Goal: Task Accomplishment & Management: Manage account settings

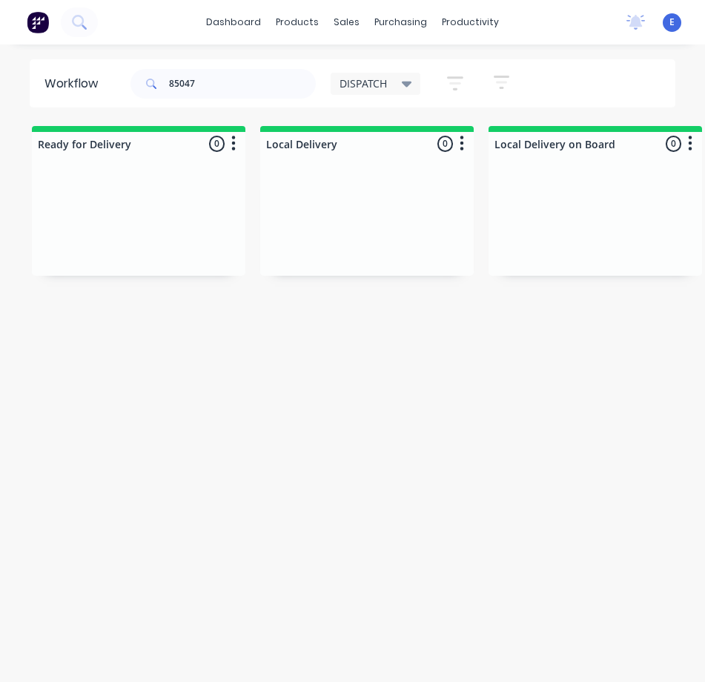
drag, startPoint x: 228, startPoint y: 87, endPoint x: 33, endPoint y: 10, distance: 209.1
click at [8, 81] on div "Workflow 85047 DISPATCH Save new view None edit DISPATCH (Default) edit CUT SHO…" at bounding box center [352, 83] width 705 height 48
drag, startPoint x: 338, startPoint y: 424, endPoint x: 342, endPoint y: 435, distance: 11.7
click at [341, 429] on div "Workflow DISPATCH Save new view None edit DISPATCH (Default) edit CUT SHOP edit…" at bounding box center [352, 370] width 705 height 623
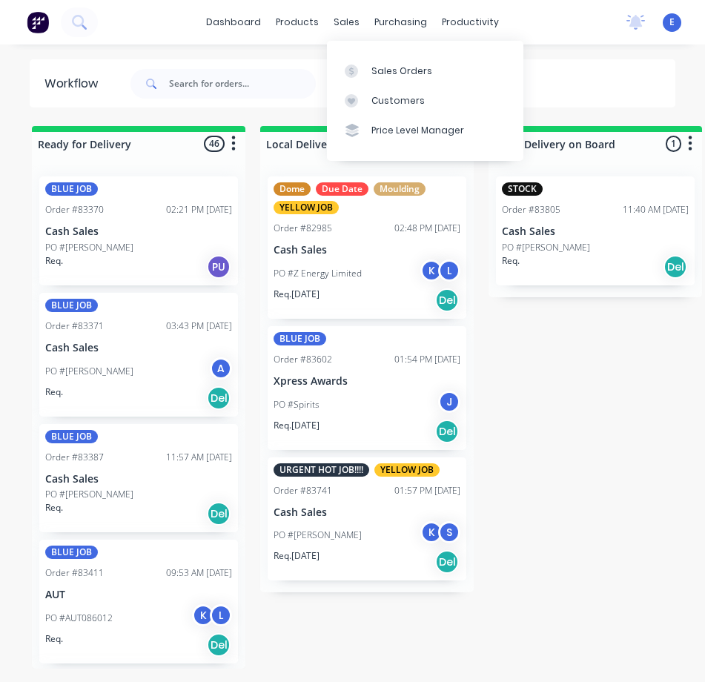
click at [295, 67] on div at bounding box center [223, 84] width 185 height 45
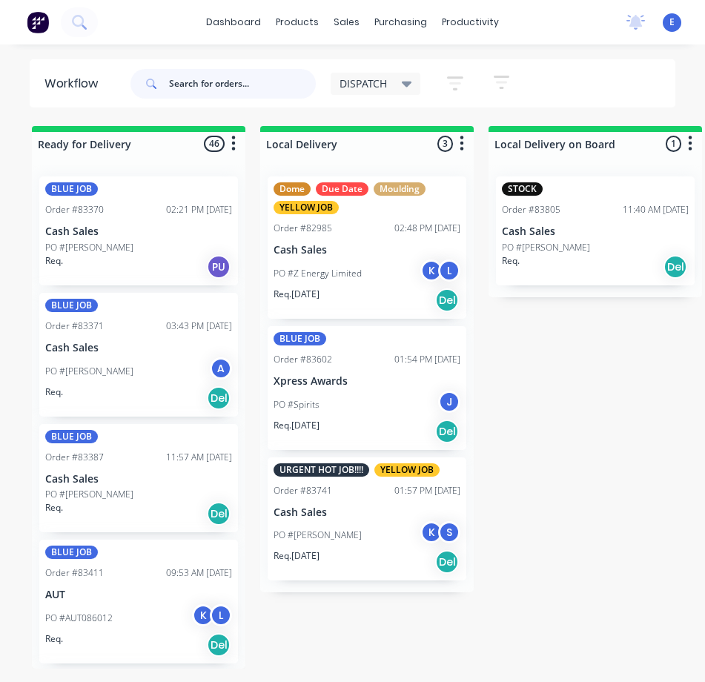
click at [284, 94] on input "text" at bounding box center [242, 84] width 147 height 30
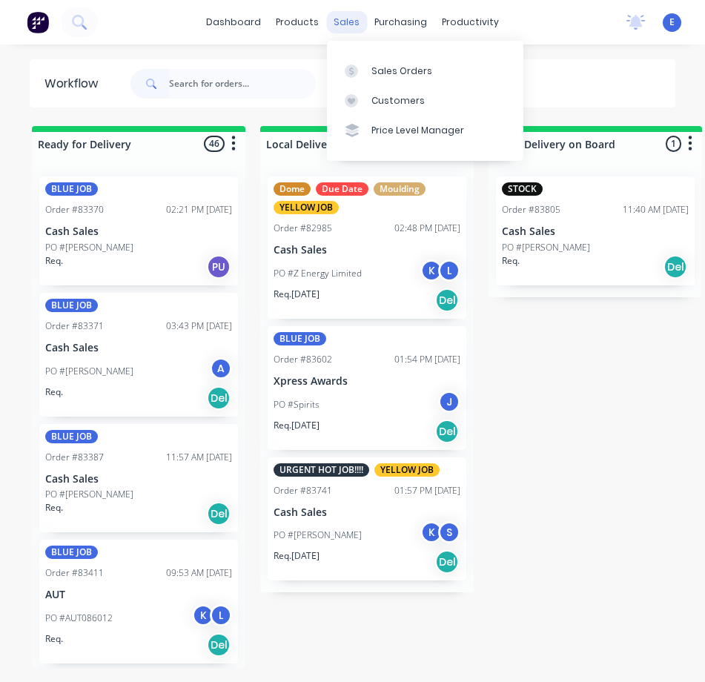
click at [346, 28] on div "sales" at bounding box center [346, 22] width 41 height 22
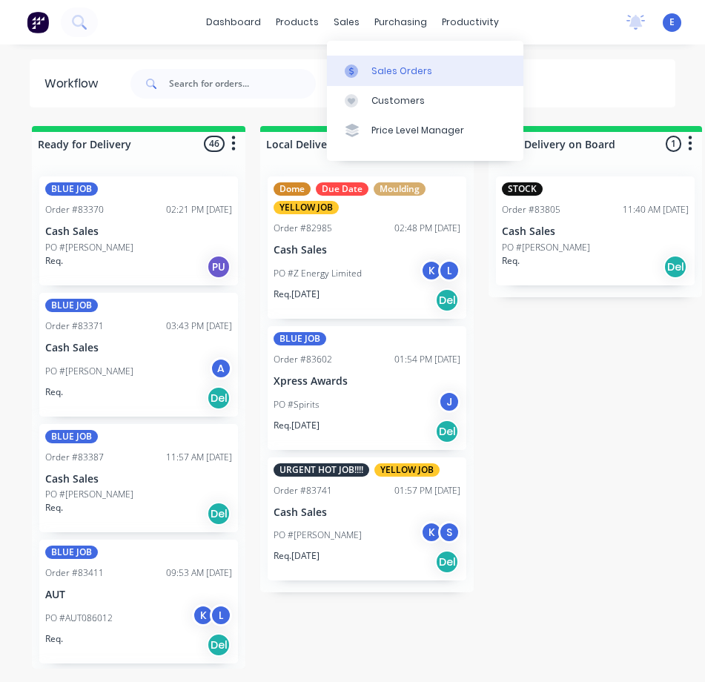
drag, startPoint x: 377, startPoint y: 76, endPoint x: 331, endPoint y: 65, distance: 47.1
click at [376, 76] on div "Sales Orders" at bounding box center [402, 71] width 61 height 13
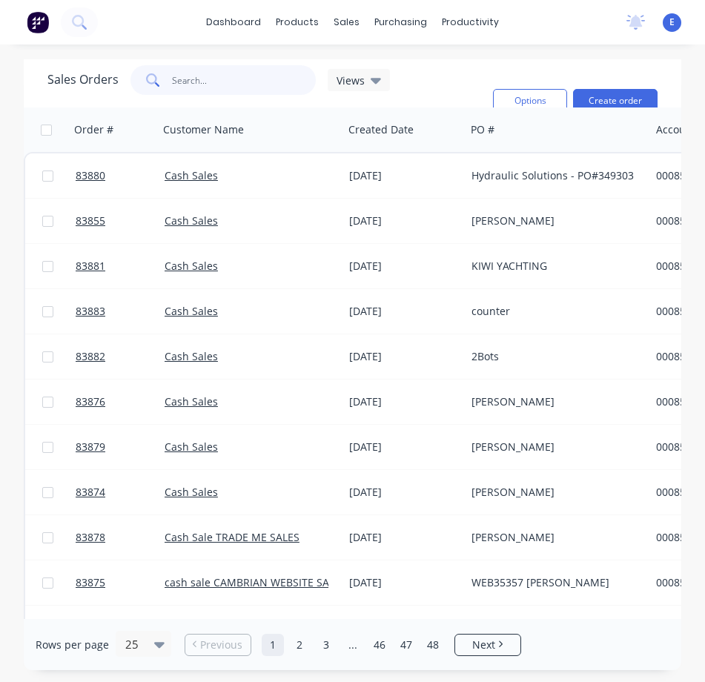
click at [177, 89] on input "text" at bounding box center [244, 80] width 145 height 30
drag, startPoint x: 184, startPoint y: 85, endPoint x: 178, endPoint y: 80, distance: 7.9
click at [178, 81] on input "text" at bounding box center [244, 80] width 145 height 30
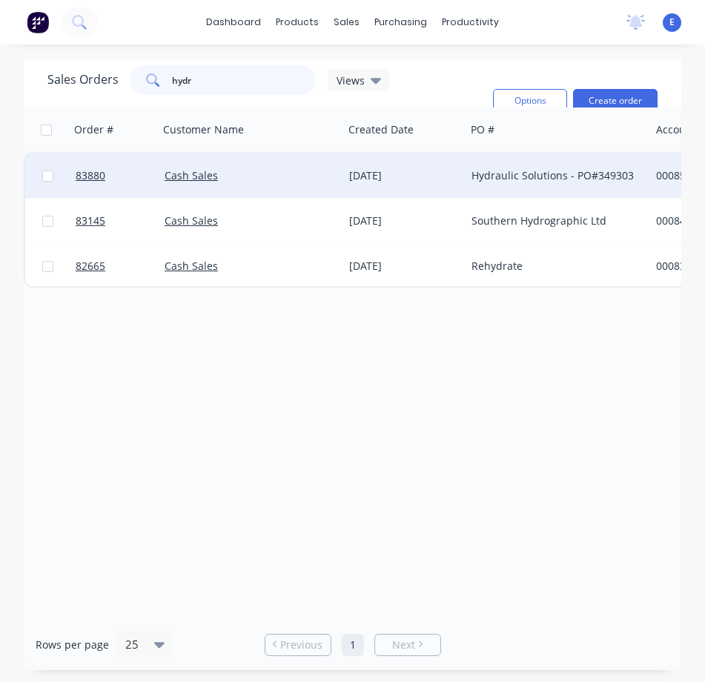
type input "hydr"
click at [320, 176] on div "Cash Sales" at bounding box center [247, 175] width 165 height 15
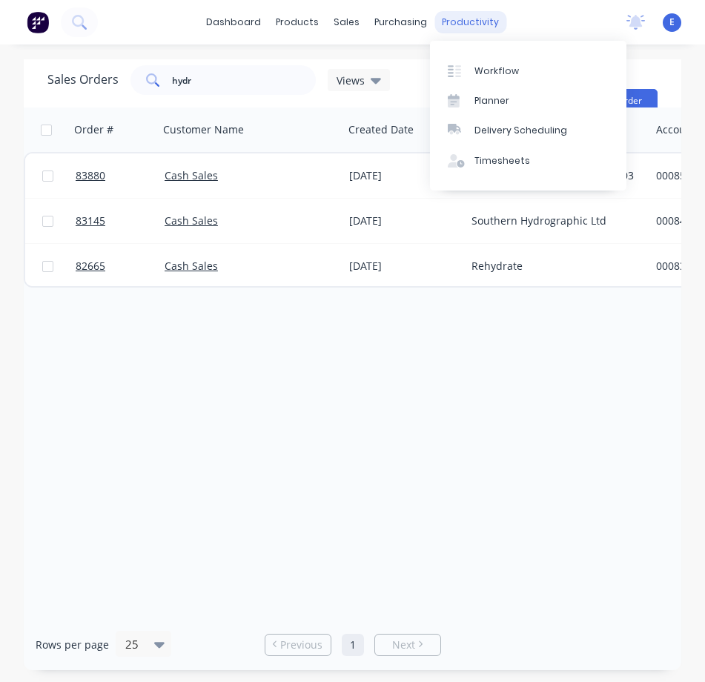
click at [478, 18] on div "productivity" at bounding box center [471, 22] width 72 height 22
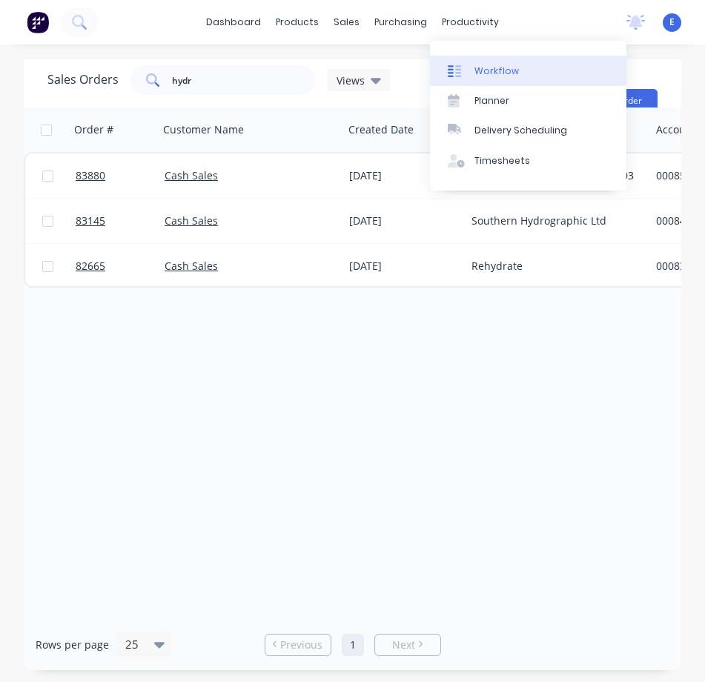
click at [520, 70] on link "Workflow" at bounding box center [528, 71] width 197 height 30
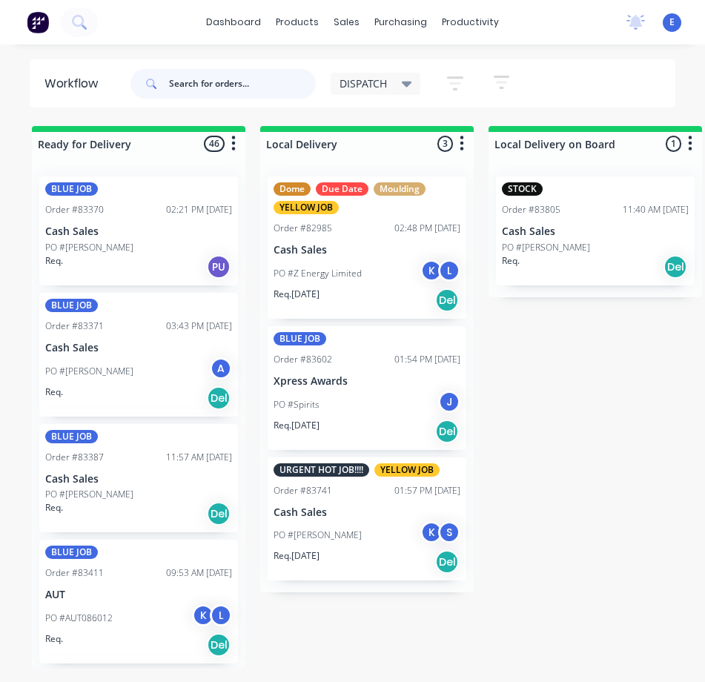
click at [223, 85] on input "text" at bounding box center [242, 84] width 147 height 30
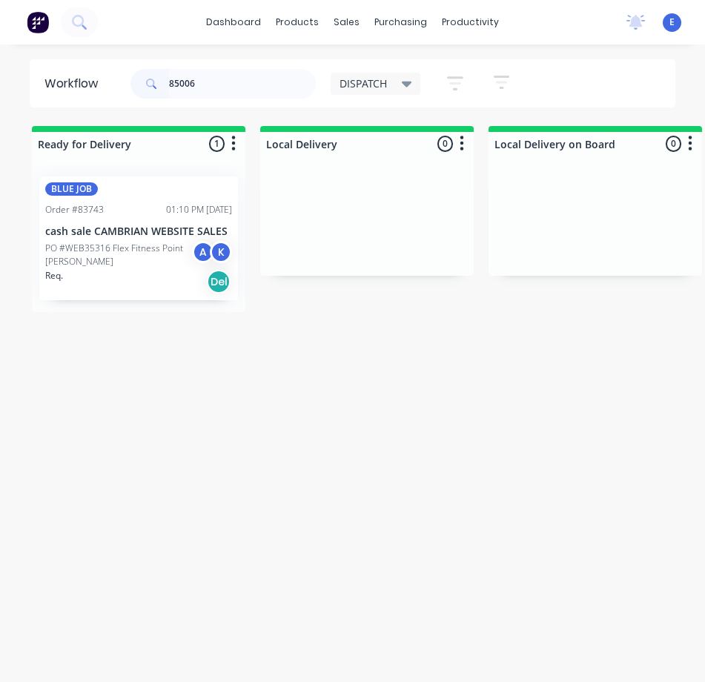
click at [138, 283] on div "Req. Del" at bounding box center [138, 281] width 187 height 25
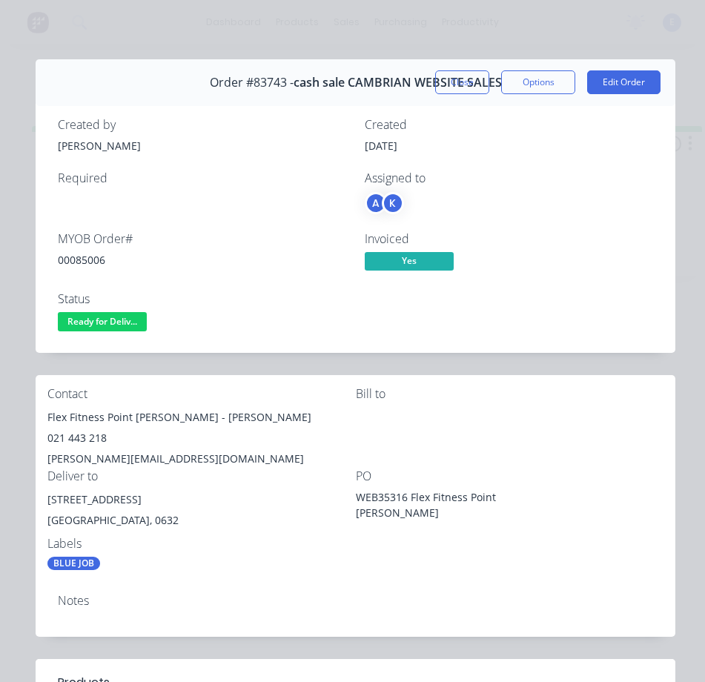
click at [78, 263] on div "00085006" at bounding box center [202, 260] width 289 height 16
click at [79, 263] on div "00085006" at bounding box center [202, 260] width 289 height 16
copy div "00085006"
drag, startPoint x: 178, startPoint y: 420, endPoint x: 65, endPoint y: 418, distance: 112.8
click at [46, 415] on div "Contact Flex Fitness [GEOGRAPHIC_DATA][PERSON_NAME][PERSON_NAME] 021 443 218 [P…" at bounding box center [356, 479] width 640 height 208
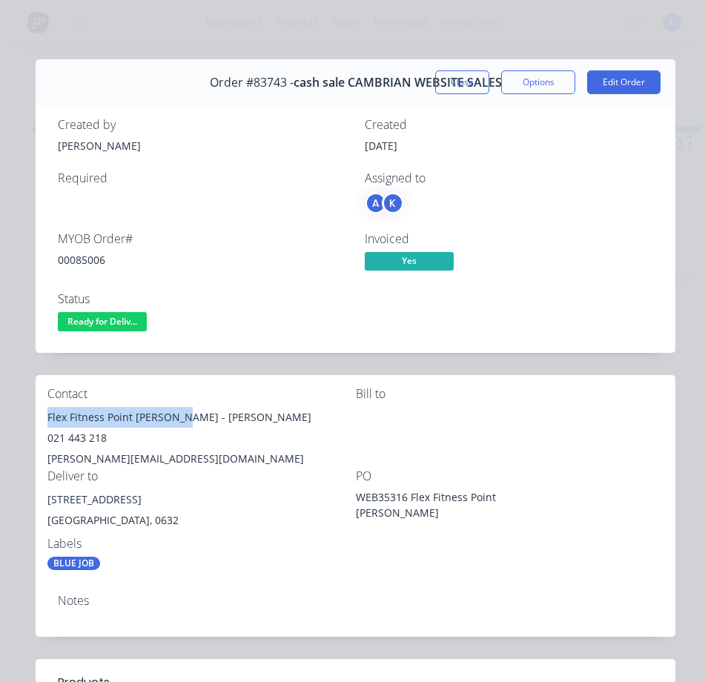
copy div "Flex Fitness Point [PERSON_NAME]"
drag, startPoint x: 188, startPoint y: 417, endPoint x: 232, endPoint y: 404, distance: 45.5
click at [261, 415] on div "Flex Fitness Point [PERSON_NAME] - [PERSON_NAME]" at bounding box center [201, 417] width 309 height 21
copy div "[PERSON_NAME]"
click at [79, 439] on div "021 443 218" at bounding box center [201, 438] width 309 height 21
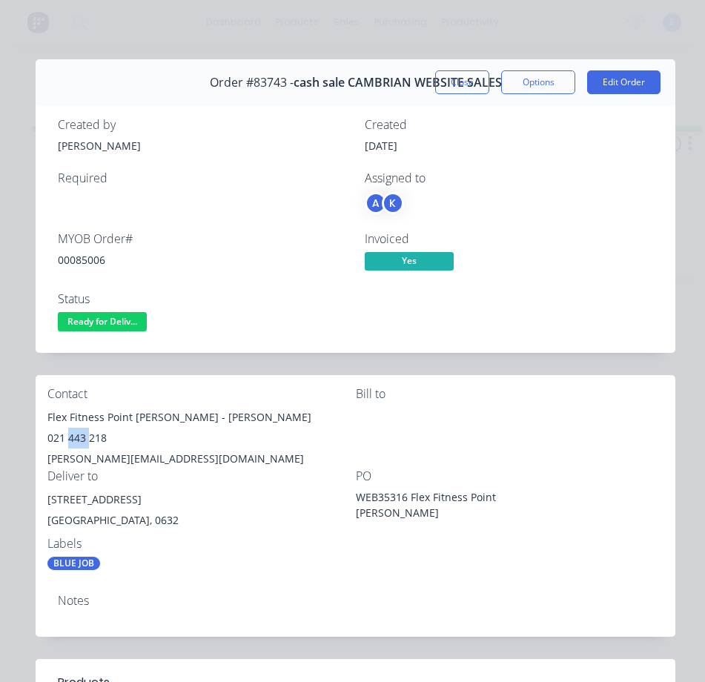
click at [79, 439] on div "021 443 218" at bounding box center [201, 438] width 309 height 21
copy div "021 443 218"
click at [151, 456] on div "[PERSON_NAME][EMAIL_ADDRESS][DOMAIN_NAME]" at bounding box center [201, 459] width 309 height 21
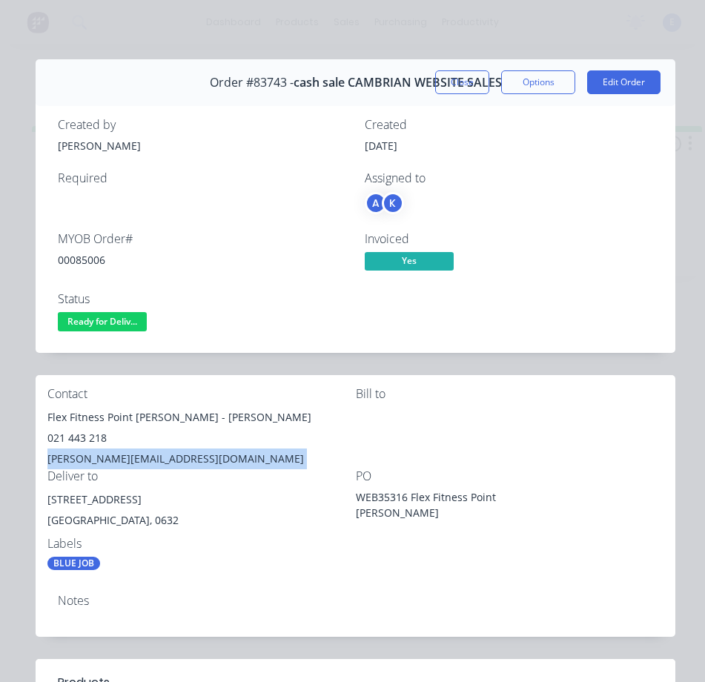
click at [151, 456] on div "[PERSON_NAME][EMAIL_ADDRESS][DOMAIN_NAME]" at bounding box center [201, 459] width 309 height 21
copy div "[PERSON_NAME][EMAIL_ADDRESS][DOMAIN_NAME]"
drag, startPoint x: 131, startPoint y: 498, endPoint x: 52, endPoint y: 507, distance: 79.9
click at [49, 510] on div "[STREET_ADDRESS]" at bounding box center [201, 500] width 309 height 21
copy div "[STREET_ADDRESS]"
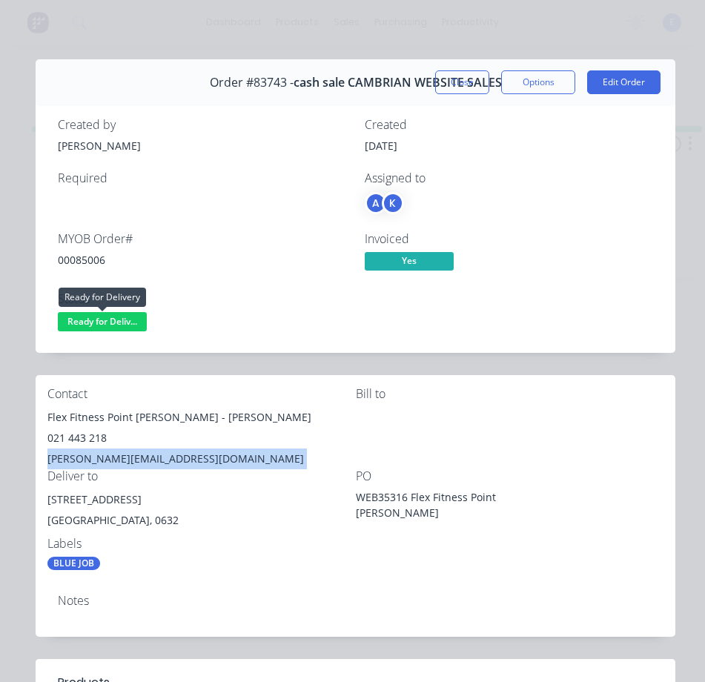
click at [121, 312] on span "Ready for Deliv..." at bounding box center [102, 321] width 89 height 19
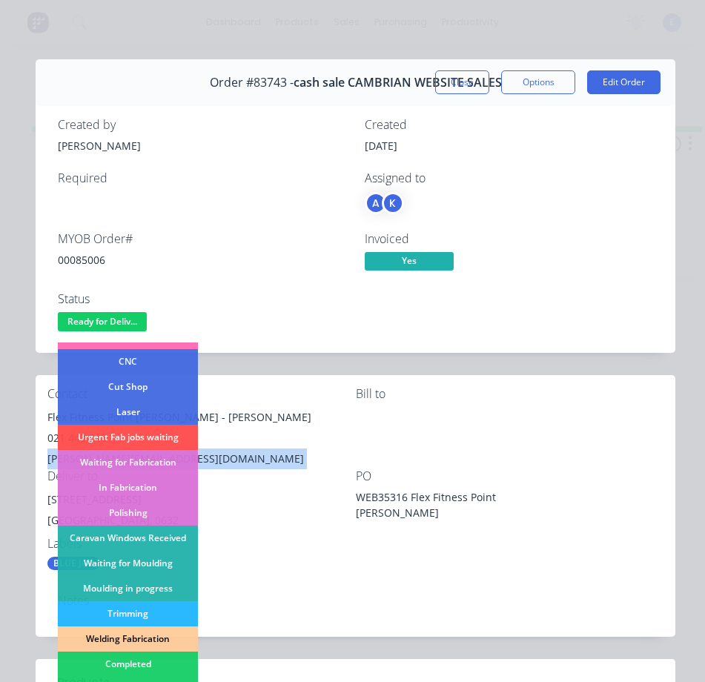
scroll to position [148, 0]
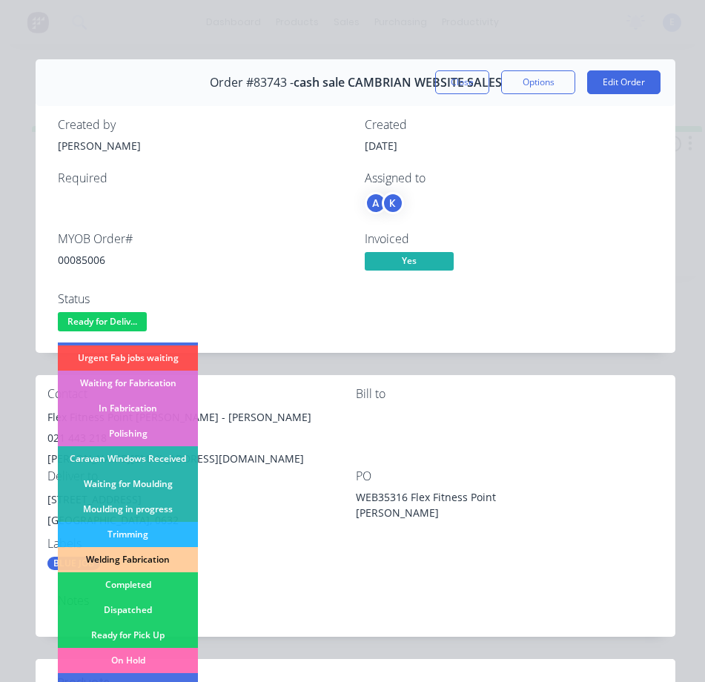
drag, startPoint x: 151, startPoint y: 613, endPoint x: 159, endPoint y: 607, distance: 9.7
click at [152, 613] on div "Dispatched" at bounding box center [128, 610] width 140 height 25
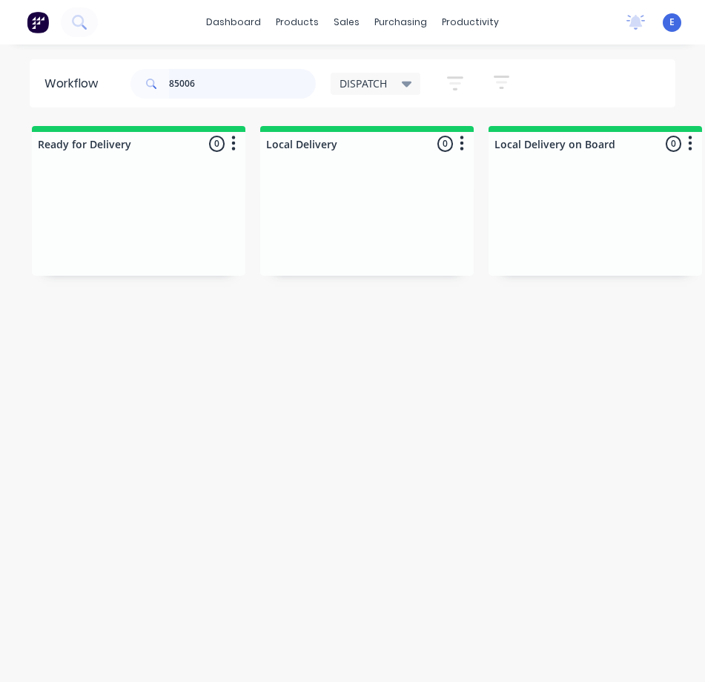
click at [231, 83] on input "85006" at bounding box center [242, 84] width 147 height 30
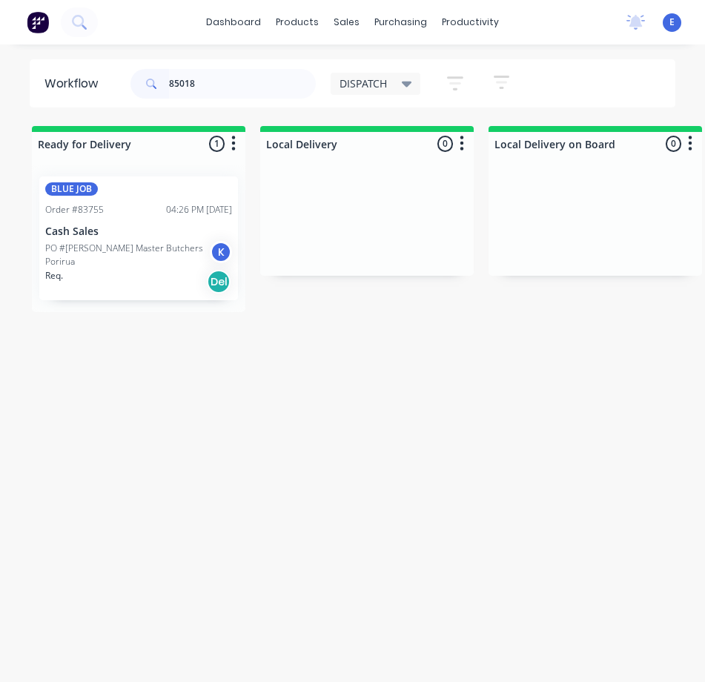
click at [168, 274] on div "Req. Del" at bounding box center [138, 281] width 187 height 25
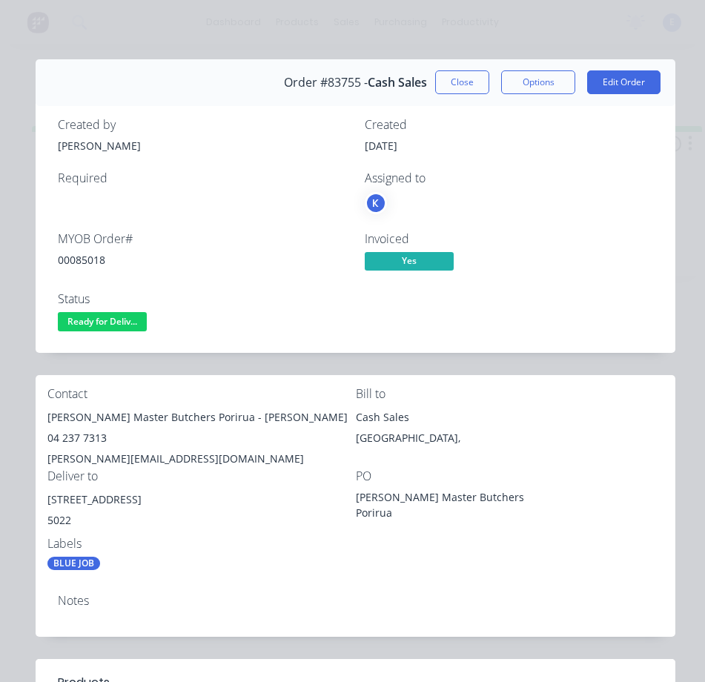
click at [92, 254] on div "00085018" at bounding box center [202, 260] width 289 height 16
copy div "00085018"
drag, startPoint x: 211, startPoint y: 418, endPoint x: 46, endPoint y: 412, distance: 165.5
click at [46, 412] on div "Contact [PERSON_NAME] Master Butchers Porirua - Rob 04 237 7313 [PERSON_NAME][E…" at bounding box center [356, 479] width 640 height 208
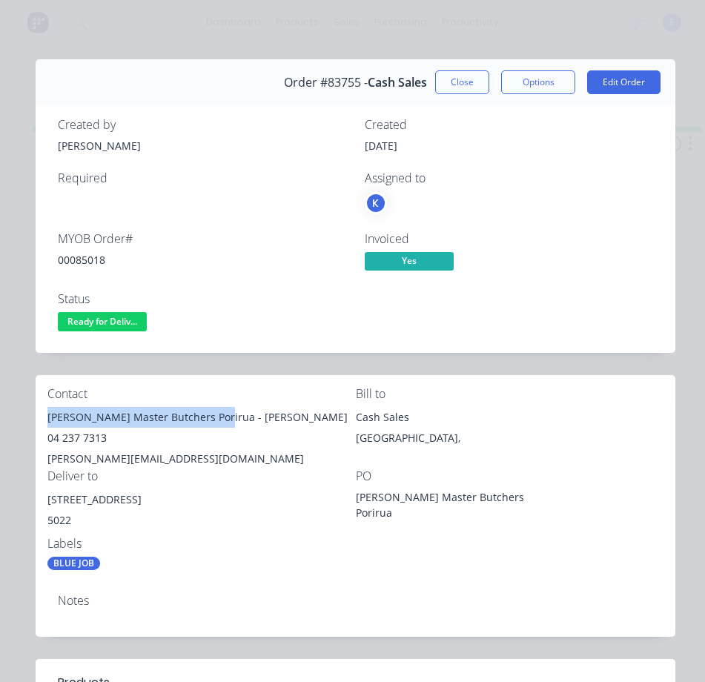
copy div "[PERSON_NAME] Master Butchers Porirua"
click at [259, 440] on div "04 237 7313" at bounding box center [201, 438] width 309 height 21
drag, startPoint x: 220, startPoint y: 421, endPoint x: 231, endPoint y: 414, distance: 13.0
click at [254, 424] on div "[PERSON_NAME] Master Butchers Porirua - [PERSON_NAME]" at bounding box center [201, 417] width 309 height 21
copy div "[PERSON_NAME]"
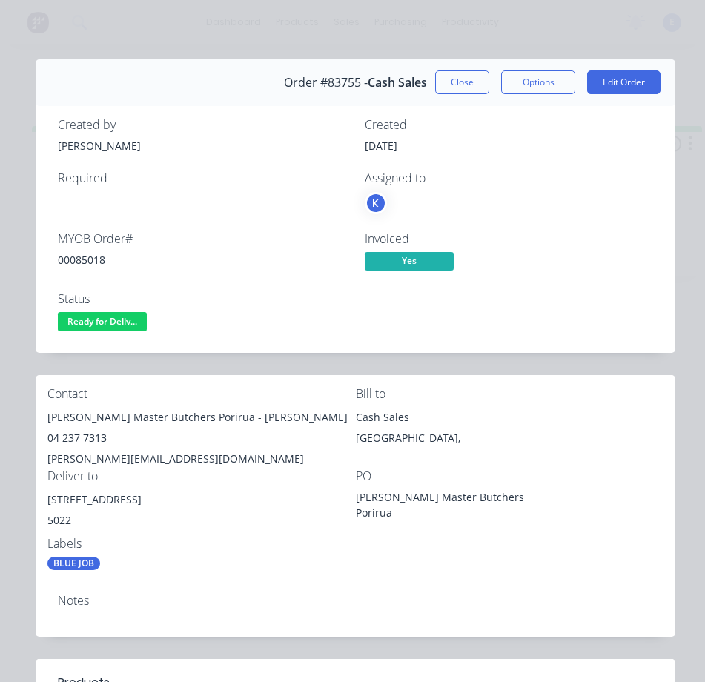
click at [76, 439] on div "04 237 7313" at bounding box center [201, 438] width 309 height 21
click at [78, 438] on div "04 237 7313" at bounding box center [201, 438] width 309 height 21
copy div "04 237 7313"
click at [153, 452] on div "[PERSON_NAME][EMAIL_ADDRESS][DOMAIN_NAME]" at bounding box center [201, 459] width 309 height 21
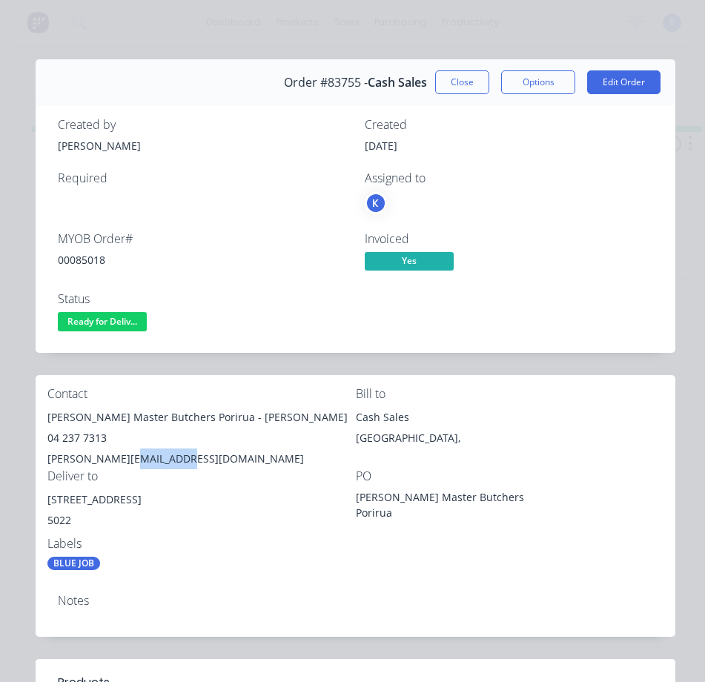
click at [154, 452] on div "[PERSON_NAME][EMAIL_ADDRESS][DOMAIN_NAME]" at bounding box center [201, 459] width 309 height 21
click at [154, 454] on div "[PERSON_NAME][EMAIL_ADDRESS][DOMAIN_NAME]" at bounding box center [201, 459] width 309 height 21
drag, startPoint x: 159, startPoint y: 500, endPoint x: 42, endPoint y: 506, distance: 117.3
click at [42, 506] on div "Contact [PERSON_NAME] Master Butchers Porirua - Rob 04 237 7313 [PERSON_NAME][E…" at bounding box center [356, 479] width 640 height 208
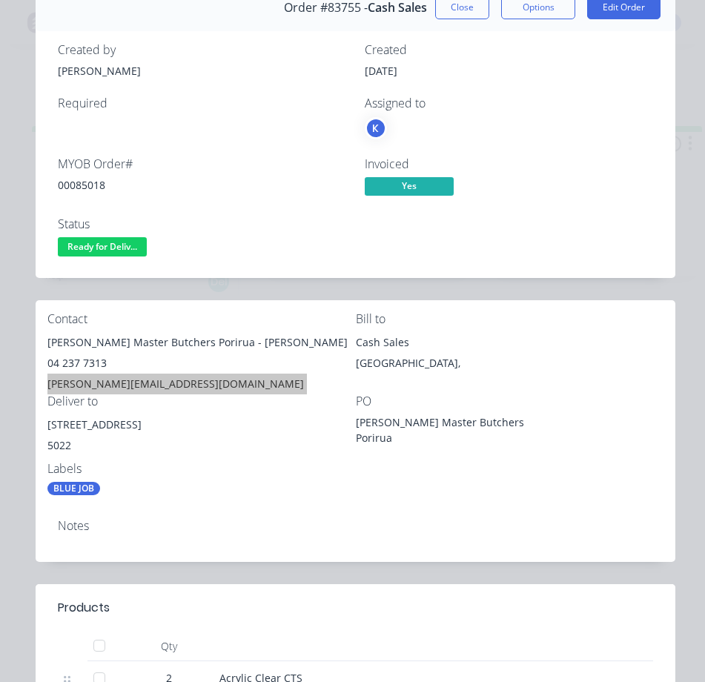
scroll to position [74, 0]
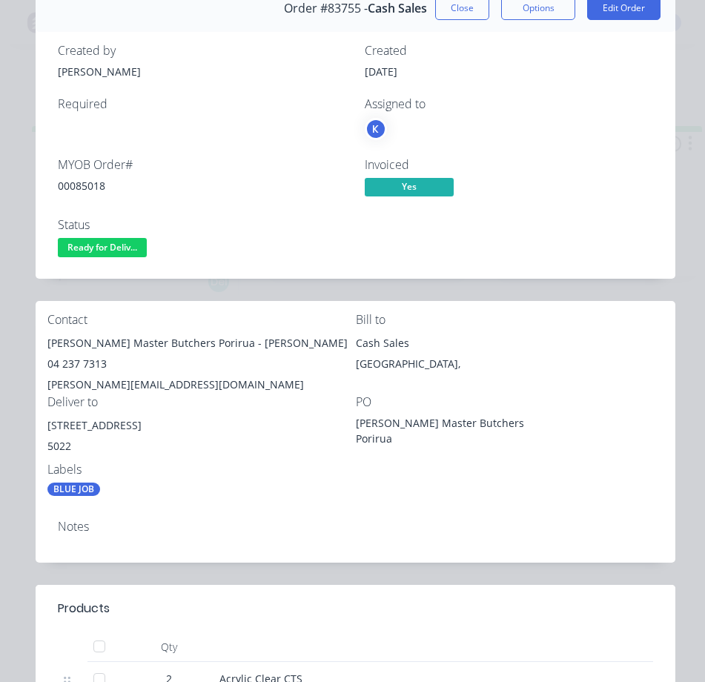
click at [406, 489] on div "Contact [PERSON_NAME] Master Butchers Porirua - Rob 04 237 7313 [PERSON_NAME][E…" at bounding box center [356, 405] width 640 height 208
click at [115, 241] on span "Ready for Deliv..." at bounding box center [102, 247] width 89 height 19
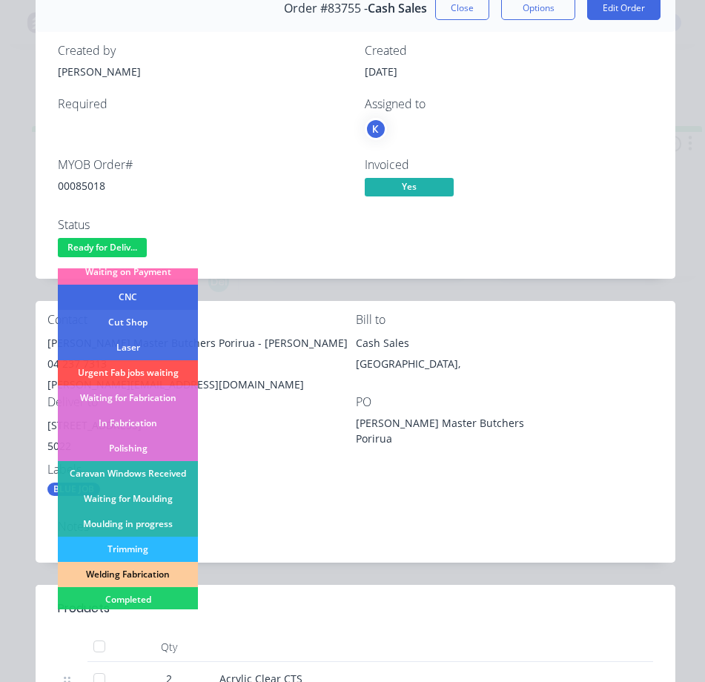
scroll to position [223, 0]
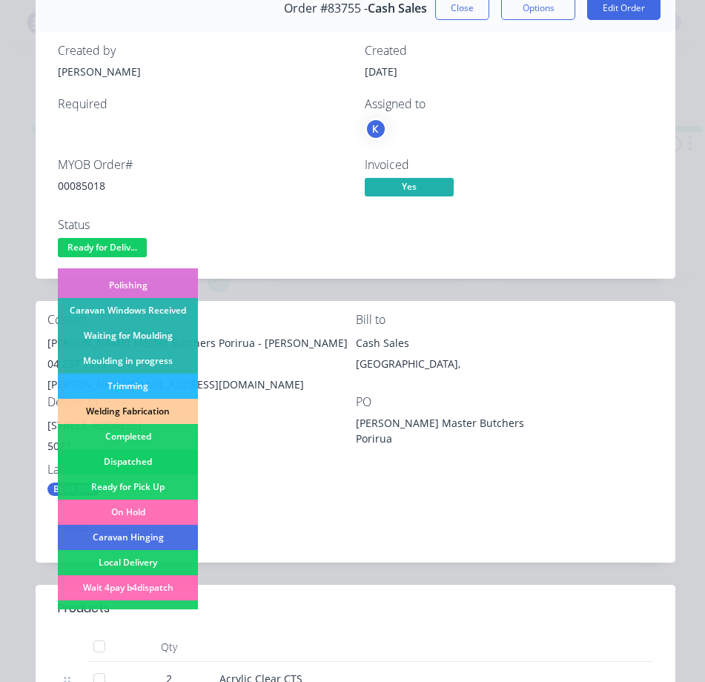
click at [171, 461] on div "Dispatched" at bounding box center [128, 461] width 140 height 25
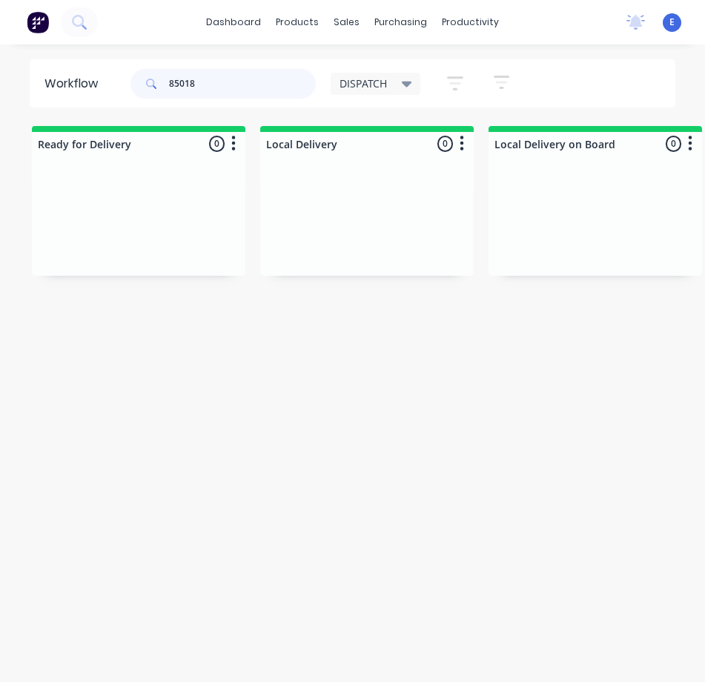
click at [227, 87] on input "85018" at bounding box center [242, 84] width 147 height 30
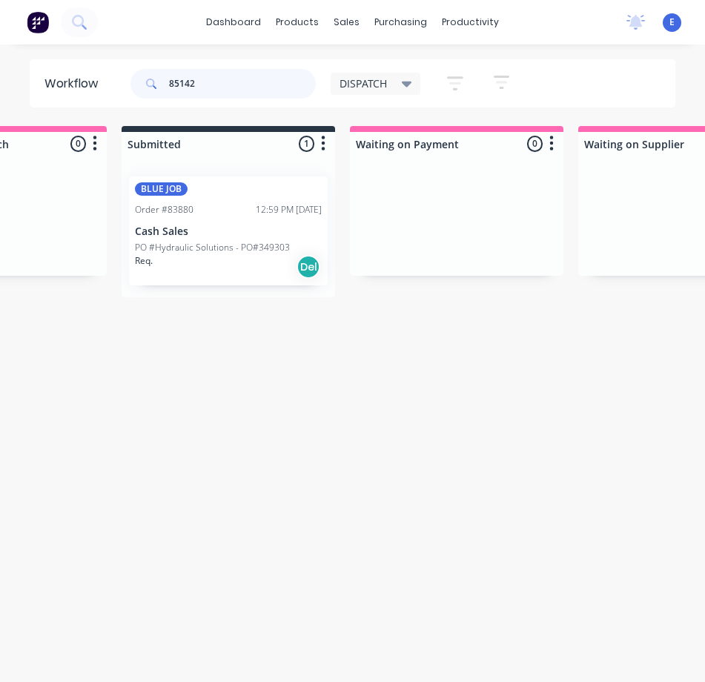
scroll to position [0, 1071]
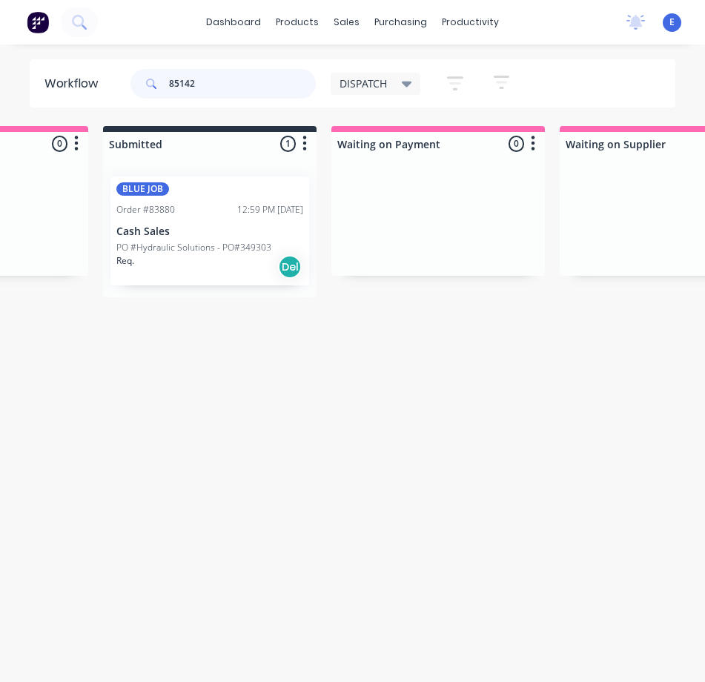
type input "85142"
click at [198, 269] on div "Req. Del" at bounding box center [209, 266] width 187 height 25
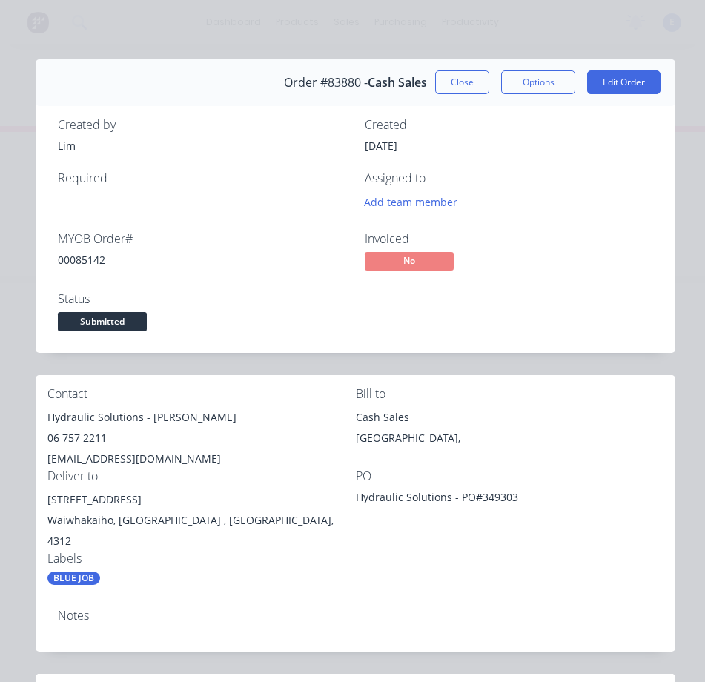
click at [80, 259] on div "00085142" at bounding box center [202, 260] width 289 height 16
click at [80, 258] on div "00085142" at bounding box center [202, 260] width 289 height 16
drag, startPoint x: 142, startPoint y: 420, endPoint x: 36, endPoint y: 423, distance: 106.1
click at [36, 423] on div "Contact Hydraulic Solutions - [PERSON_NAME] 06 757 2211 [EMAIL_ADDRESS][DOMAIN_…" at bounding box center [356, 486] width 640 height 223
click at [157, 415] on div "Hydraulic Solutions - [PERSON_NAME]" at bounding box center [201, 417] width 309 height 21
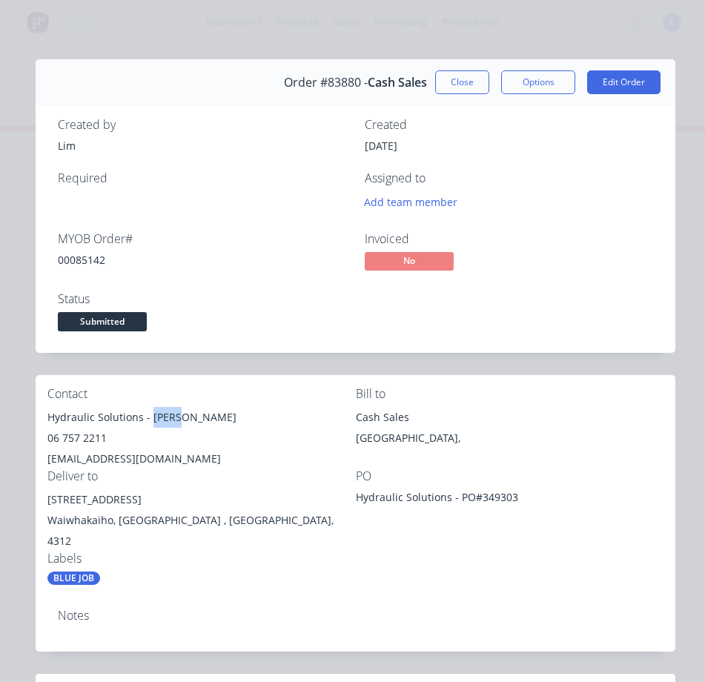
click at [159, 417] on div "Hydraulic Solutions - [PERSON_NAME]" at bounding box center [201, 417] width 309 height 21
click at [160, 417] on div "Hydraulic Solutions - [PERSON_NAME]" at bounding box center [201, 417] width 309 height 21
click at [68, 439] on div "06 757 2211" at bounding box center [201, 438] width 309 height 21
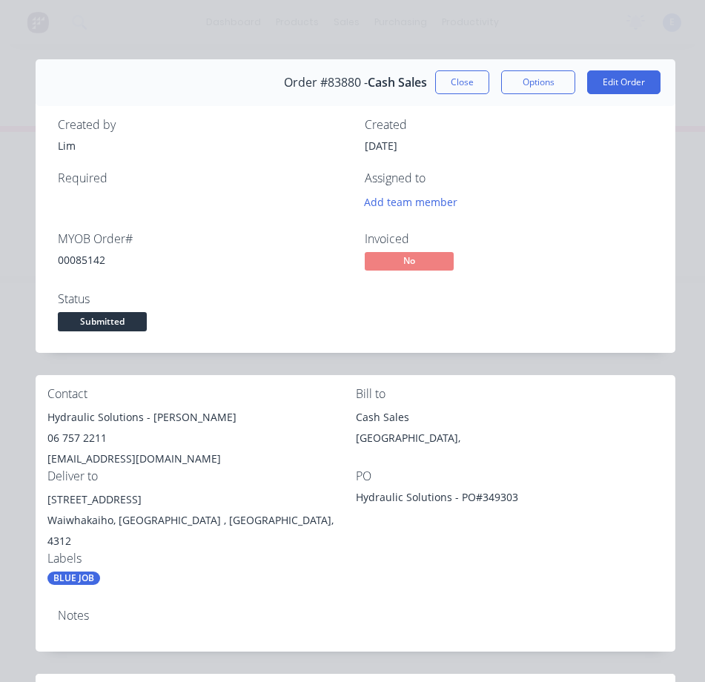
click at [99, 455] on div "[EMAIL_ADDRESS][DOMAIN_NAME]" at bounding box center [201, 459] width 309 height 21
click at [105, 501] on div "[STREET_ADDRESS]" at bounding box center [201, 500] width 309 height 21
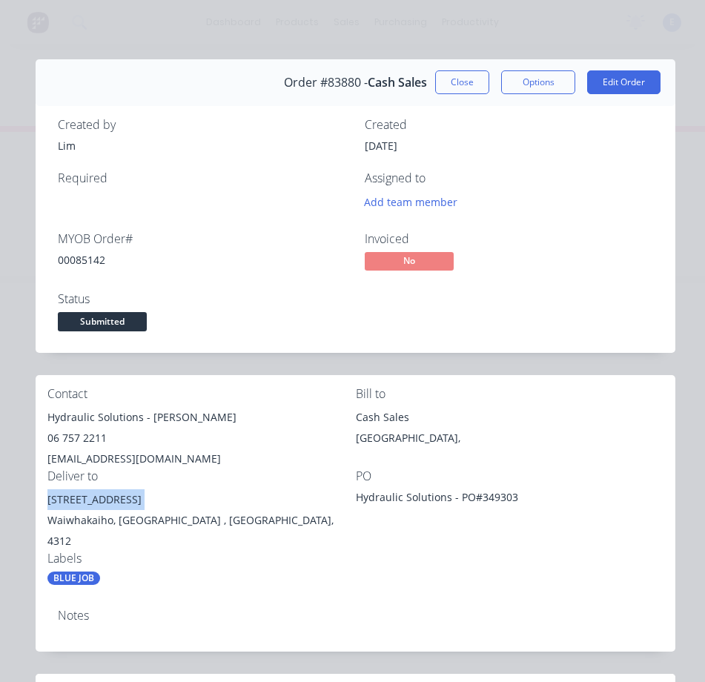
click at [105, 501] on div "[STREET_ADDRESS]" at bounding box center [201, 500] width 309 height 21
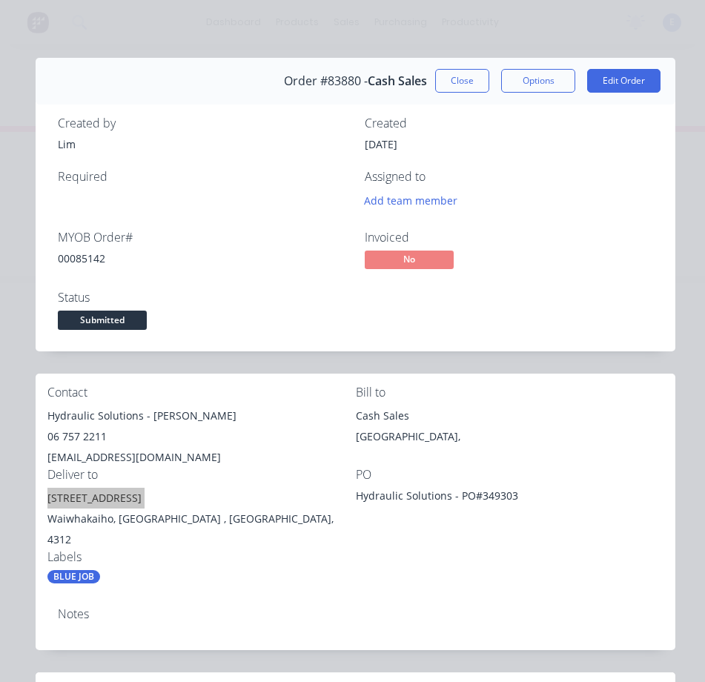
scroll to position [0, 0]
